Goal: Task Accomplishment & Management: Manage account settings

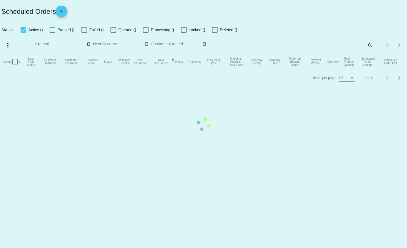
checkbox input "true"
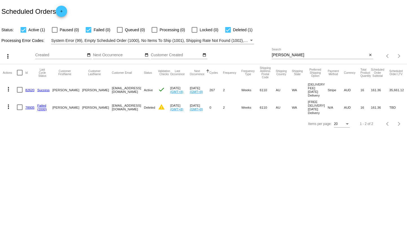
click at [339, 55] on input "[PERSON_NAME]" at bounding box center [320, 55] width 96 height 5
paste input "[EMAIL_ADDRESS][DOMAIN_NAME]"
type input "[EMAIL_ADDRESS][DOMAIN_NAME]"
click at [265, 194] on body "Scheduled Orders add Status: Active (1) Paused (0) Failed (0) Queued (0) Proces…" at bounding box center [203, 124] width 407 height 248
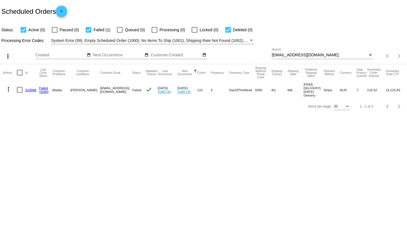
click at [7, 90] on mat-icon "more_vert" at bounding box center [8, 89] width 7 height 7
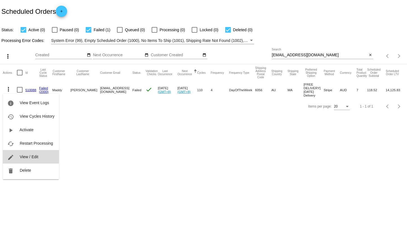
click at [32, 154] on button "edit View / Edit" at bounding box center [31, 157] width 56 height 14
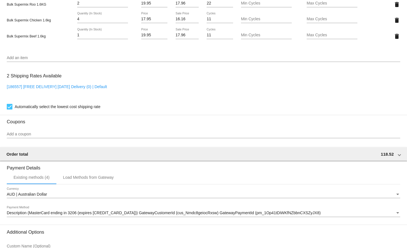
scroll to position [479, 0]
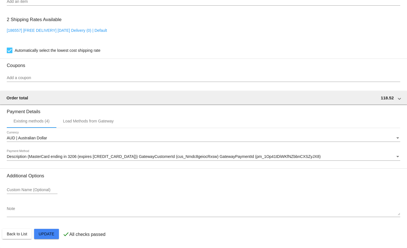
click at [145, 156] on span "Description (MasterCard ending in 3206 (expires [CREDIT_CARD_DATA])) GatewayCus…" at bounding box center [164, 156] width 314 height 5
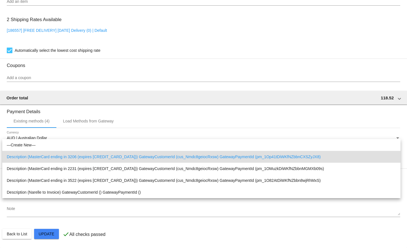
click at [143, 234] on div at bounding box center [203, 124] width 407 height 248
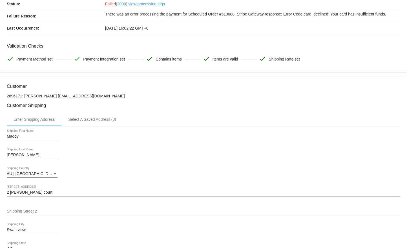
scroll to position [0, 0]
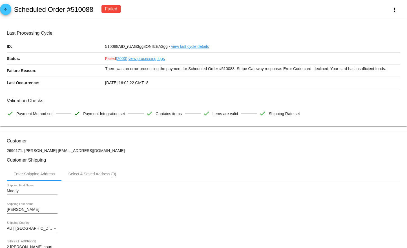
drag, startPoint x: 185, startPoint y: 52, endPoint x: 229, endPoint y: 23, distance: 52.2
click at [393, 10] on mat-icon "more_vert" at bounding box center [394, 9] width 7 height 7
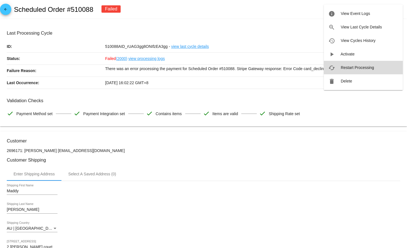
click at [349, 69] on span "Restart Processing" at bounding box center [357, 67] width 33 height 5
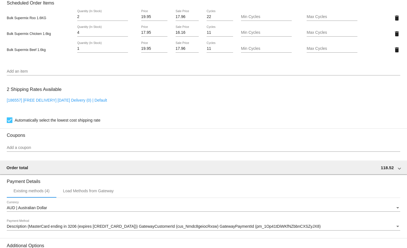
scroll to position [395, 0]
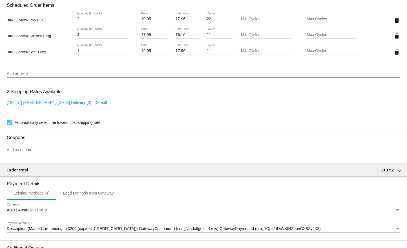
drag, startPoint x: 48, startPoint y: 74, endPoint x: 99, endPoint y: 110, distance: 62.5
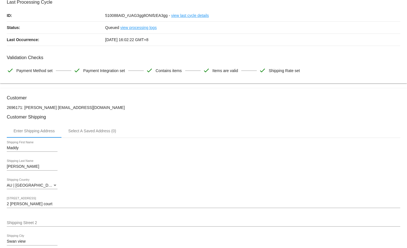
scroll to position [0, 0]
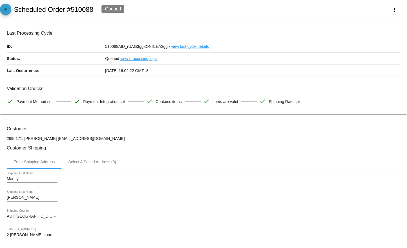
click at [3, 12] on mat-icon "arrow_back" at bounding box center [5, 10] width 7 height 7
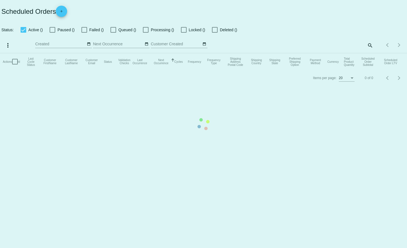
checkbox input "true"
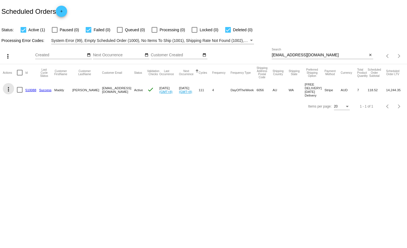
click at [12, 89] on button "more_vert" at bounding box center [8, 88] width 11 height 11
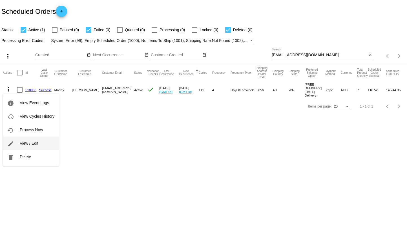
click at [21, 145] on span "View / Edit" at bounding box center [29, 143] width 19 height 5
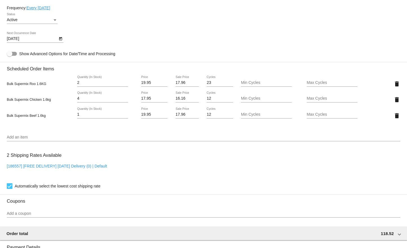
scroll to position [395, 0]
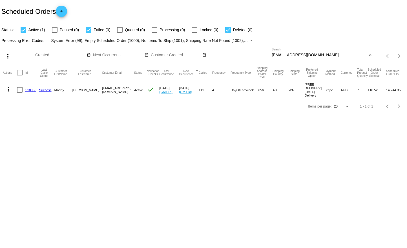
click at [304, 51] on div "beautybymaddy@outlook.com Search" at bounding box center [320, 53] width 96 height 11
paste input "ian@drwallace.com.au"
type input "ian@drwallace.com.au"
click at [276, 178] on body "Scheduled Orders add Status: Active (1) Paused (0) Failed (0) Queued (0) Proces…" at bounding box center [203, 124] width 407 height 248
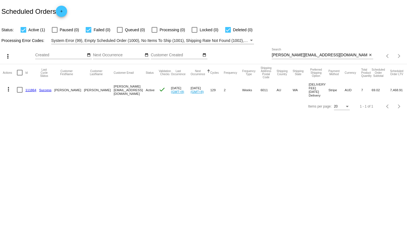
click at [5, 88] on mat-icon "more_vert" at bounding box center [8, 89] width 7 height 7
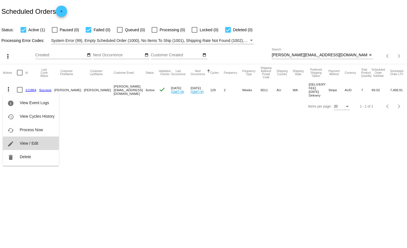
click at [46, 146] on button "edit View / Edit" at bounding box center [31, 144] width 56 height 14
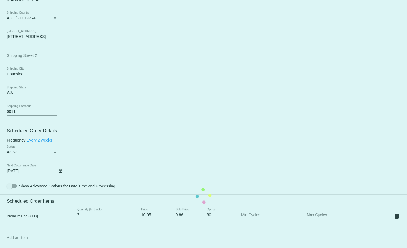
scroll to position [226, 0]
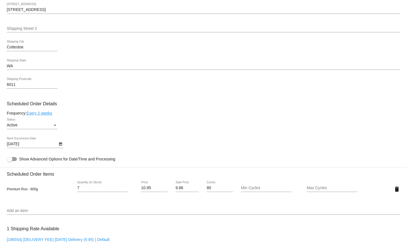
click at [45, 211] on input "Add an item" at bounding box center [204, 211] width 394 height 5
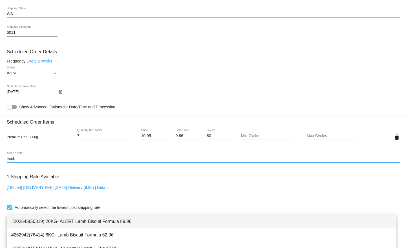
scroll to position [282, 0]
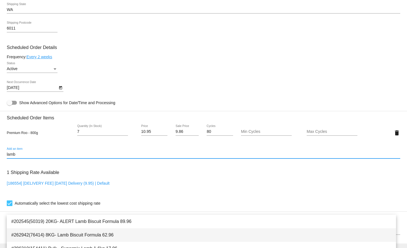
type input "lamb"
click at [79, 232] on span "#262942(76414) 8KG- Lamb Biscuit Formula 62.96" at bounding box center [201, 236] width 380 height 14
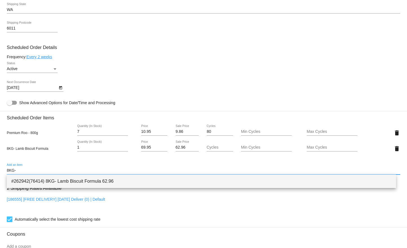
type input "8KG-"
click at [51, 180] on span "#262942(76414) 8KG- Lamb Biscuit Formula 62.96" at bounding box center [201, 182] width 380 height 14
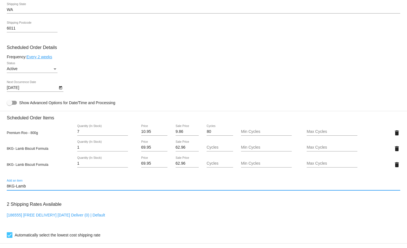
click at [39, 187] on input "8KG-Lamb" at bounding box center [204, 186] width 394 height 5
click at [39, 186] on input "8KG-Lamb" at bounding box center [204, 186] width 394 height 5
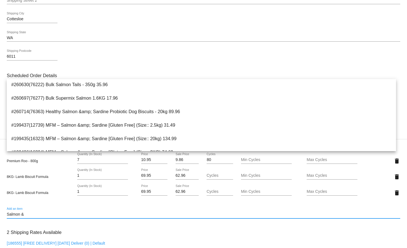
scroll to position [0, 0]
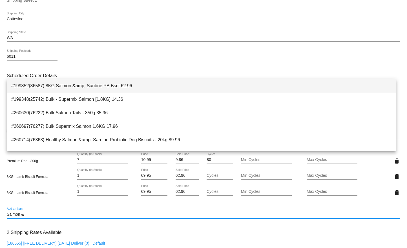
type input "Salmon &"
click at [90, 82] on span "#199352(36587) 8KG Salmon &amp; Sardine PB Bsct 62.96" at bounding box center [201, 86] width 380 height 14
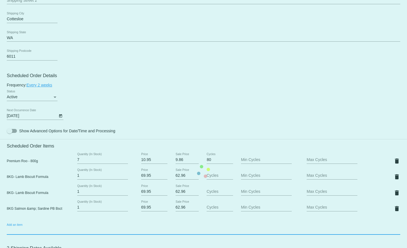
scroll to position [282, 0]
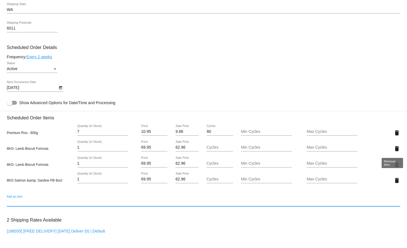
click at [394, 147] on mat-icon "delete" at bounding box center [397, 148] width 7 height 7
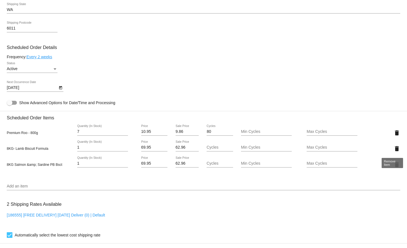
click at [394, 148] on mat-icon "delete" at bounding box center [397, 148] width 7 height 7
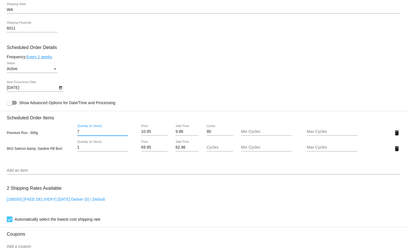
drag, startPoint x: 93, startPoint y: 131, endPoint x: 52, endPoint y: 125, distance: 40.6
click at [52, 125] on div "Premium Roo - 800g 7 Quantity (In Stock) 10.95 Price 9.86 Sale Price 80 Cycles …" at bounding box center [204, 133] width 394 height 16
type input "10"
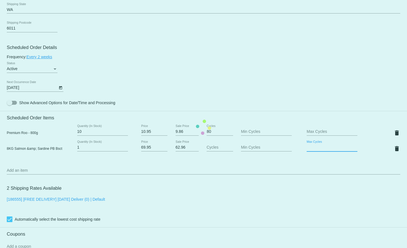
click at [317, 146] on mat-card "Customer 437795: IAN WALLACE ian@drwallace.com.au Customer Shipping Enter Shipp…" at bounding box center [203, 128] width 407 height 580
type input "4"
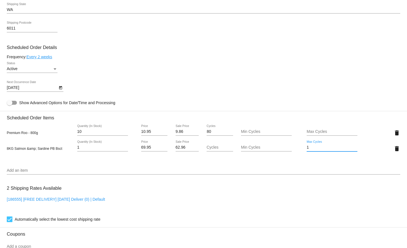
type input "1"
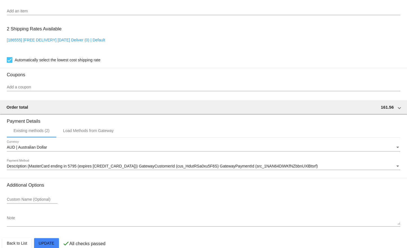
scroll to position [451, 0]
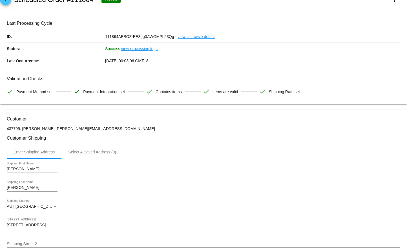
scroll to position [0, 0]
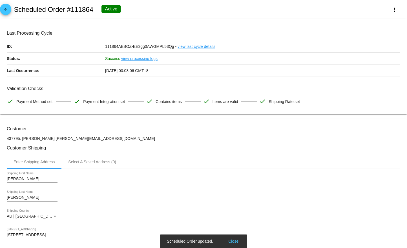
click at [257, 172] on div "Ian Shipping First Name Wallace Shipping Last Name AU | Australia Shipping Coun…" at bounding box center [204, 245] width 394 height 153
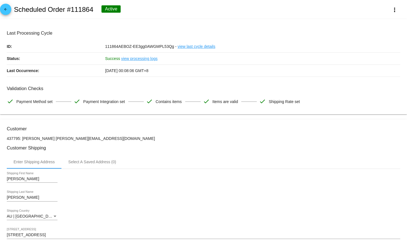
drag, startPoint x: 132, startPoint y: 163, endPoint x: -5, endPoint y: 120, distance: 144.3
click at [0, 120] on html "arrow_back Scheduled Order #111864 Active more_vert Last Processing Cycle ID: 1…" at bounding box center [203, 124] width 407 height 248
click at [12, 131] on h3 "Customer" at bounding box center [204, 128] width 394 height 5
drag, startPoint x: 12, startPoint y: 131, endPoint x: 104, endPoint y: 147, distance: 94.0
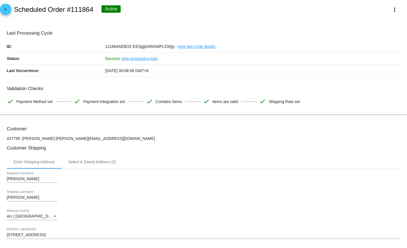
click at [103, 146] on h3 "Customer Shipping" at bounding box center [204, 147] width 394 height 5
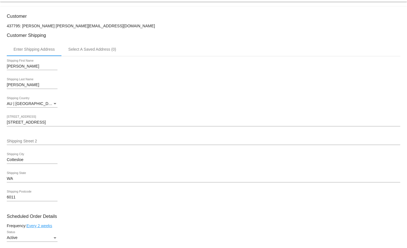
click at [89, 24] on p "437795: IAN WALLACE ian@drwallace.com.au" at bounding box center [204, 26] width 394 height 5
drag, startPoint x: 89, startPoint y: 24, endPoint x: 50, endPoint y: 26, distance: 38.4
click at [50, 26] on p "437795: IAN WALLACE ian@drwallace.com.au" at bounding box center [204, 26] width 394 height 5
copy mat-card-content "ian@drwallace.com.au"
click at [157, 90] on div "Wallace Shipping Last Name" at bounding box center [204, 86] width 394 height 16
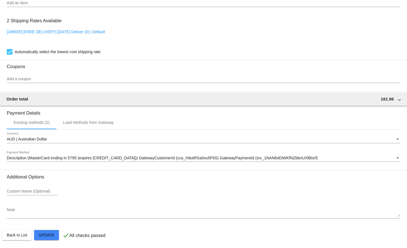
scroll to position [451, 0]
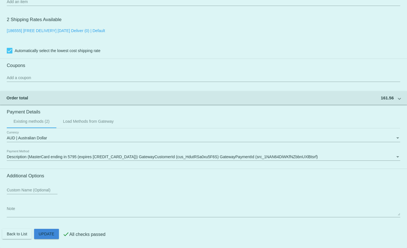
drag, startPoint x: 38, startPoint y: 232, endPoint x: 20, endPoint y: 215, distance: 24.7
